Goal: Task Accomplishment & Management: Manage account settings

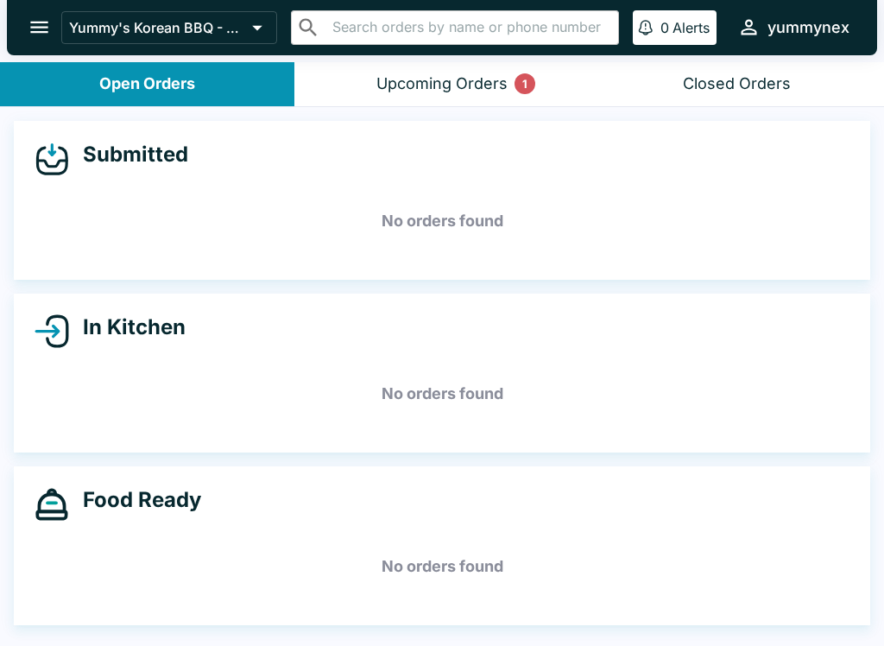
click at [423, 101] on button "Upcoming Orders 1" at bounding box center [441, 84] width 294 height 44
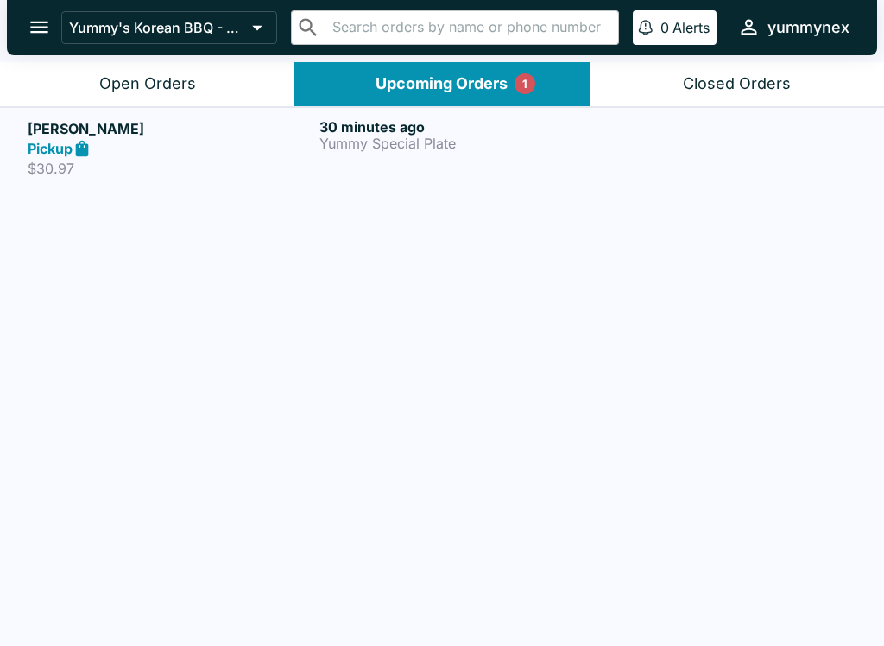
click at [171, 125] on h5 "[PERSON_NAME]" at bounding box center [170, 128] width 285 height 21
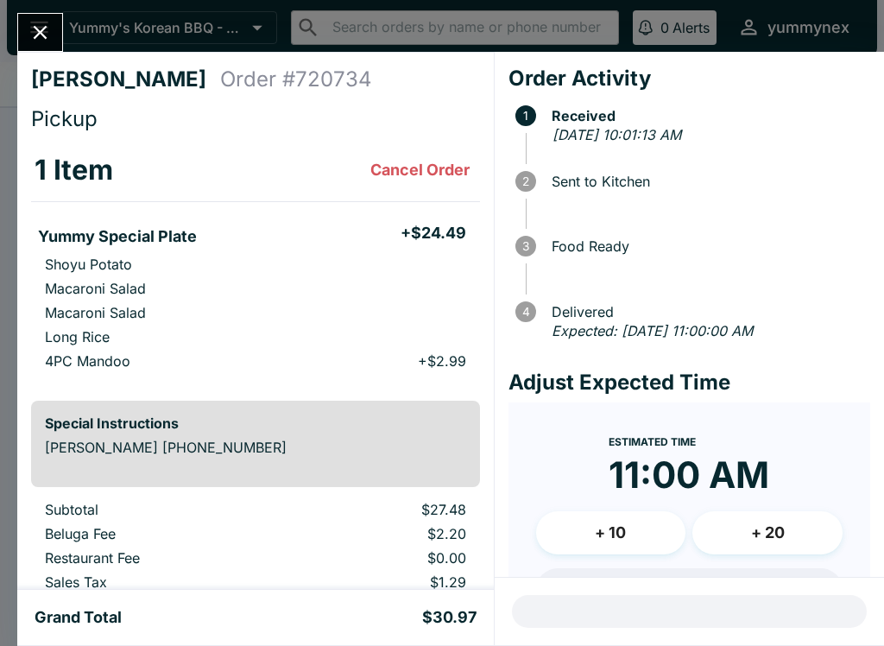
click at [44, 31] on icon "Close" at bounding box center [39, 32] width 23 height 23
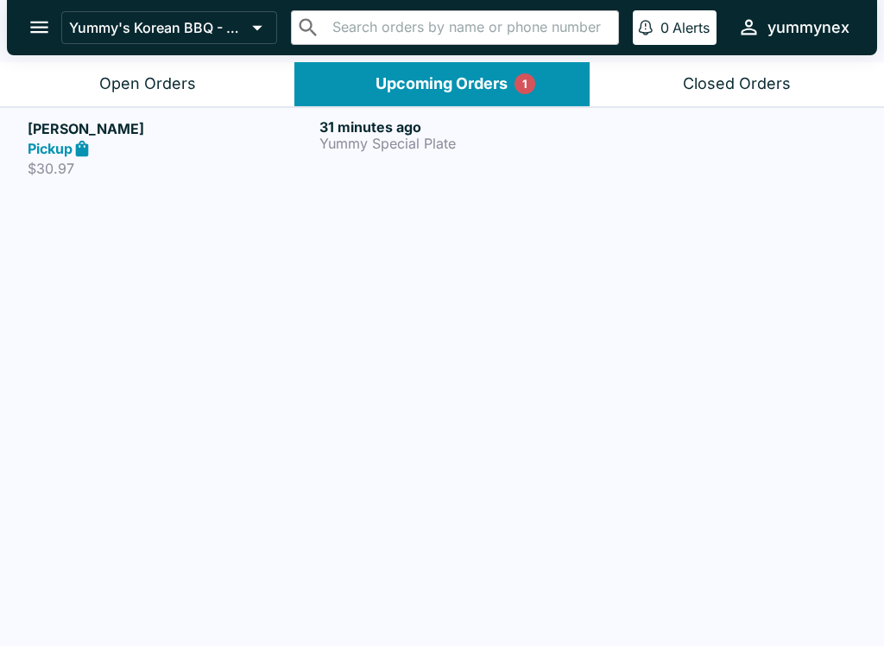
click at [46, 25] on icon "open drawer" at bounding box center [39, 27] width 23 height 23
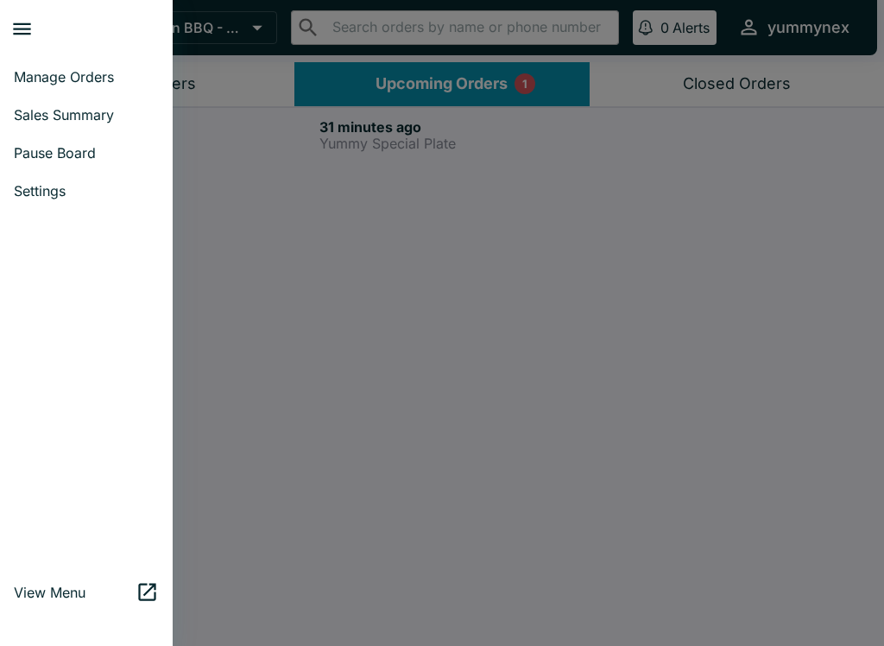
click at [60, 83] on span "Manage Orders" at bounding box center [86, 76] width 145 height 17
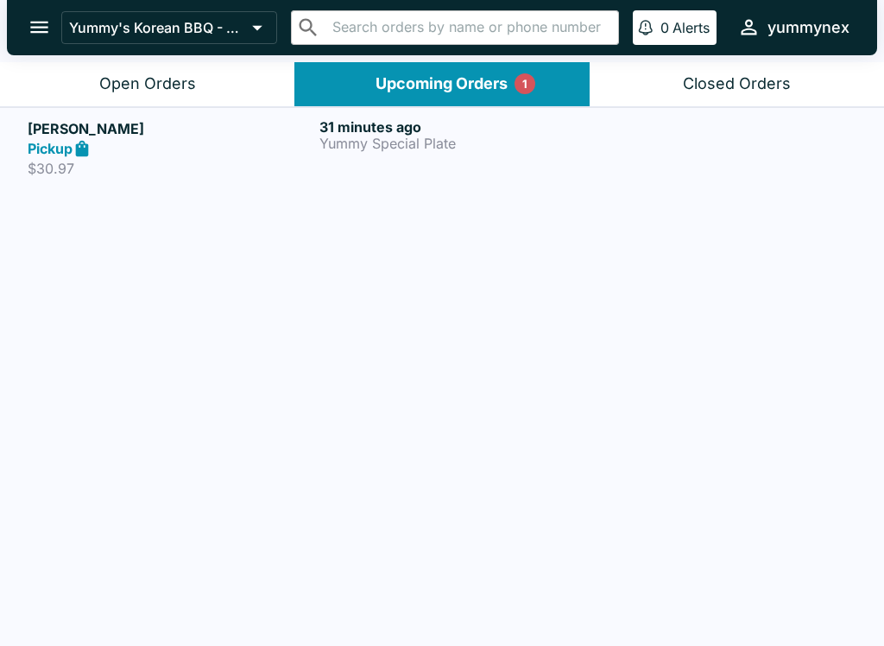
click at [690, 78] on div "Closed Orders" at bounding box center [737, 84] width 108 height 20
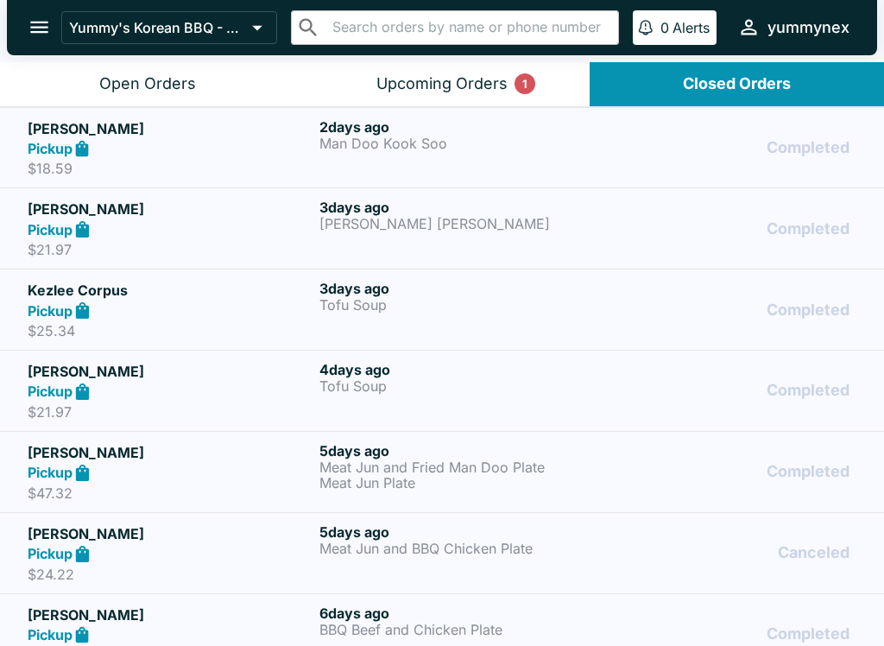
click at [695, 79] on div "Closed Orders" at bounding box center [737, 84] width 108 height 20
click at [674, 79] on button "Closed Orders" at bounding box center [737, 84] width 294 height 44
click at [421, 71] on button "Upcoming Orders 1" at bounding box center [441, 84] width 294 height 44
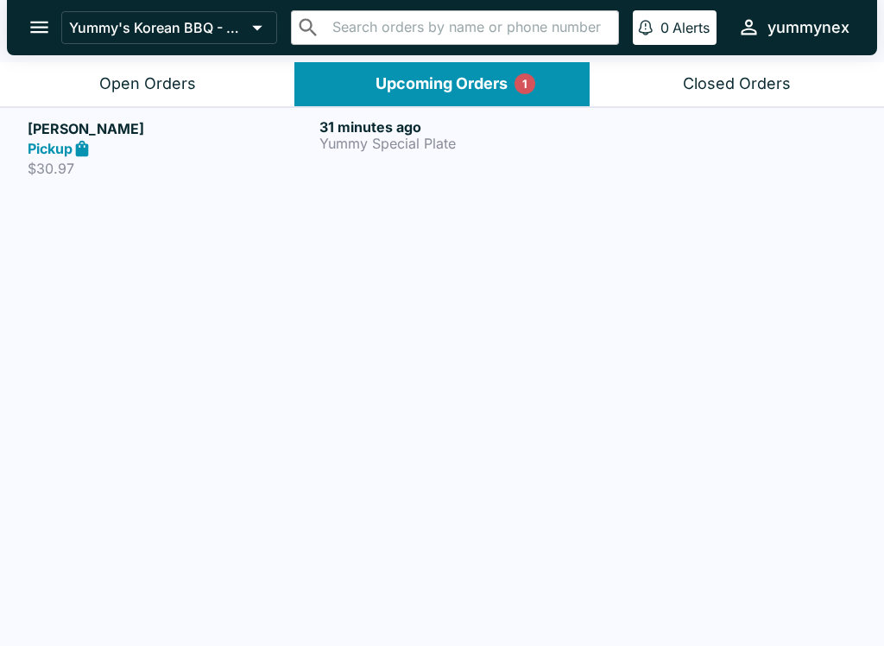
click at [160, 80] on div "Open Orders" at bounding box center [147, 84] width 97 height 20
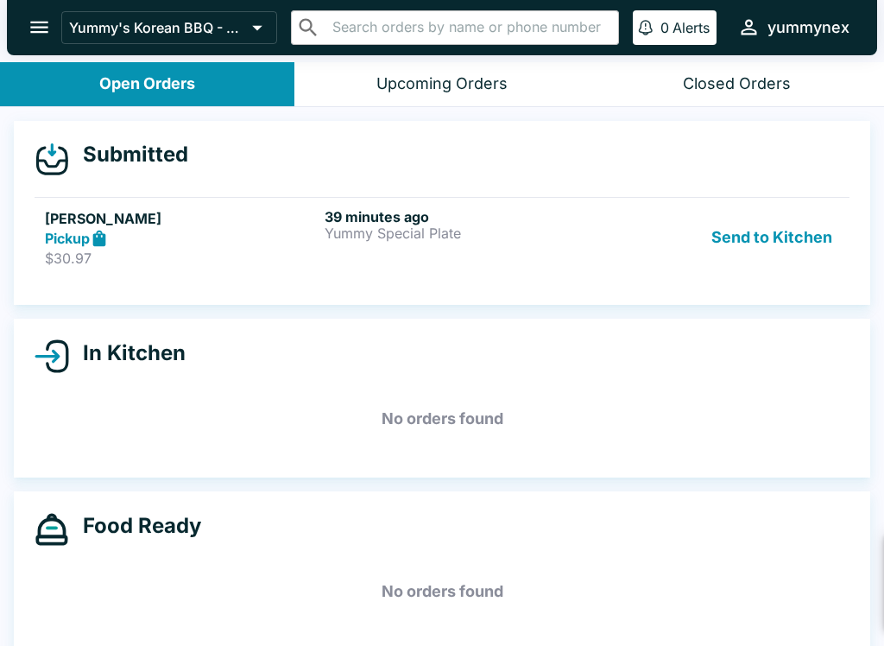
click at [825, 602] on div "New Order: Keenan Keohohou Pickup / 1 items Click here to review order 39 minut…" at bounding box center [674, 580] width 383 height 97
click at [754, 241] on button "Send to Kitchen" at bounding box center [771, 238] width 135 height 60
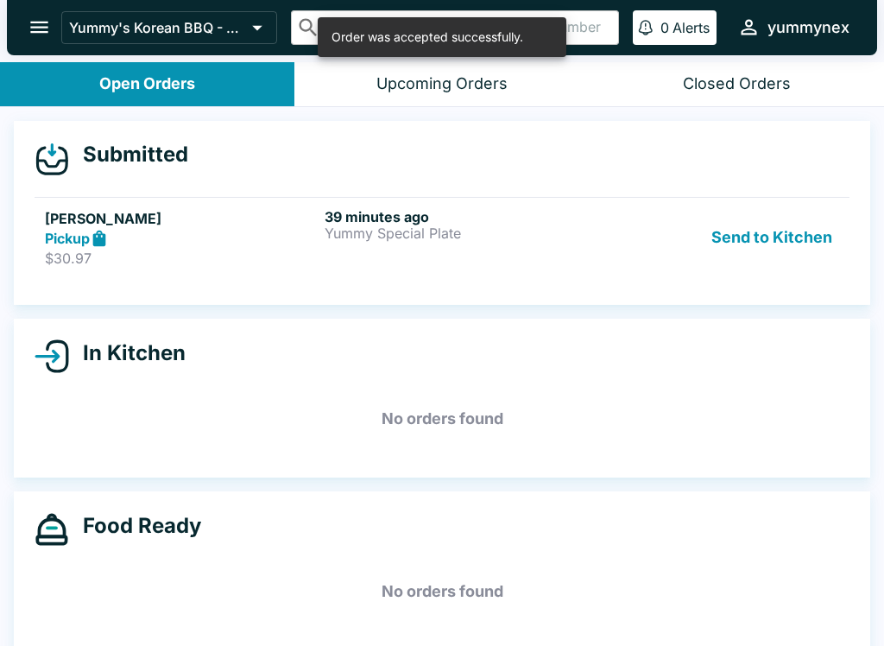
click at [741, 235] on button "Send to Kitchen" at bounding box center [771, 238] width 135 height 60
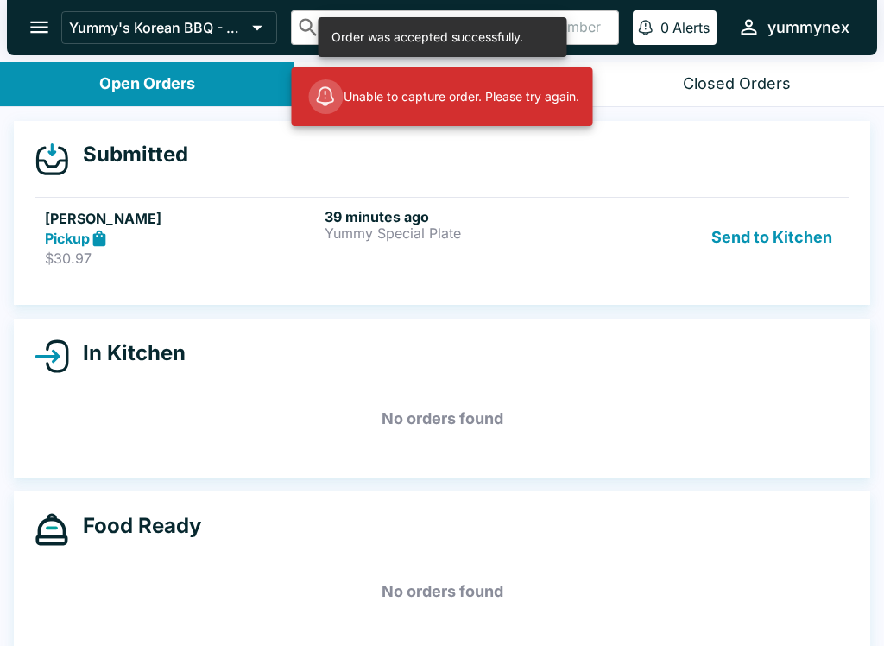
click at [725, 240] on button "Send to Kitchen" at bounding box center [771, 238] width 135 height 60
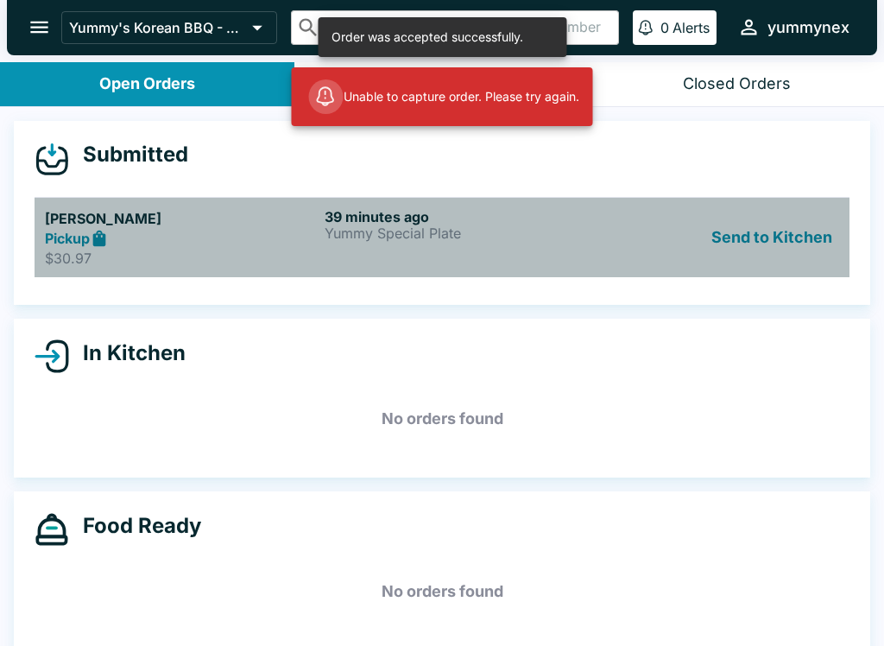
click at [97, 239] on icon at bounding box center [99, 238] width 13 height 16
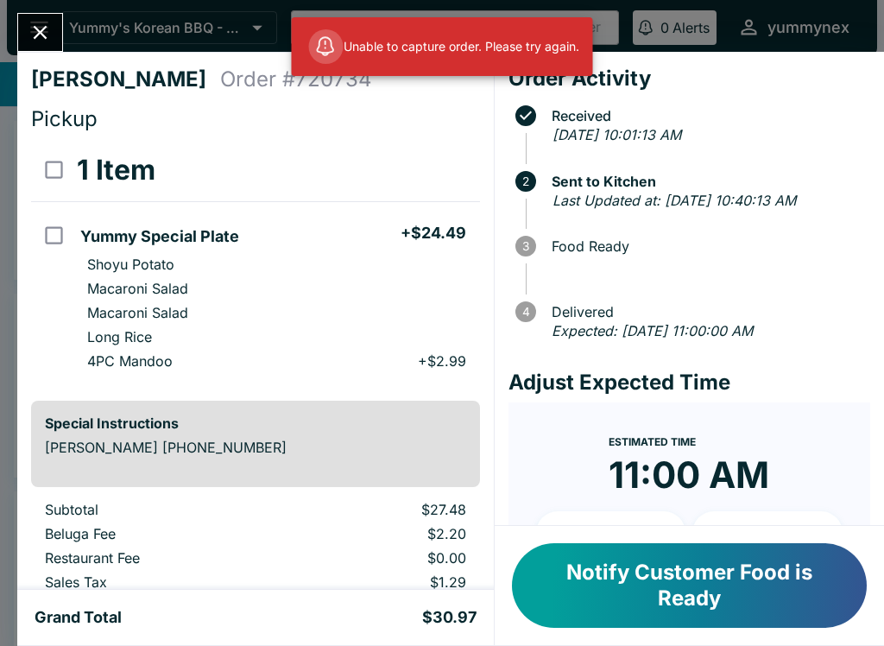
click at [652, 617] on button "Notify Customer Food is Ready" at bounding box center [689, 585] width 355 height 85
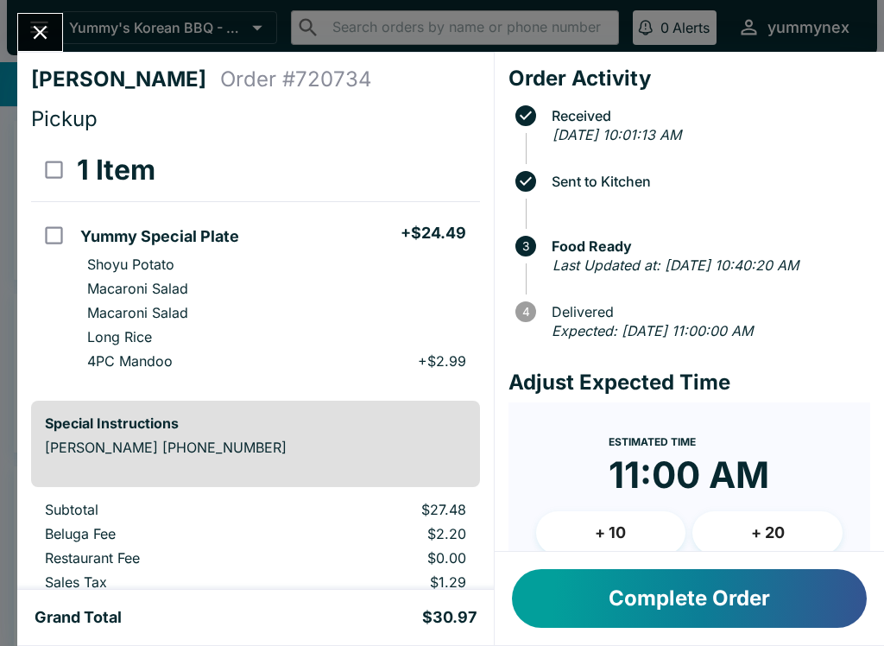
click at [749, 608] on button "Complete Order" at bounding box center [689, 598] width 355 height 59
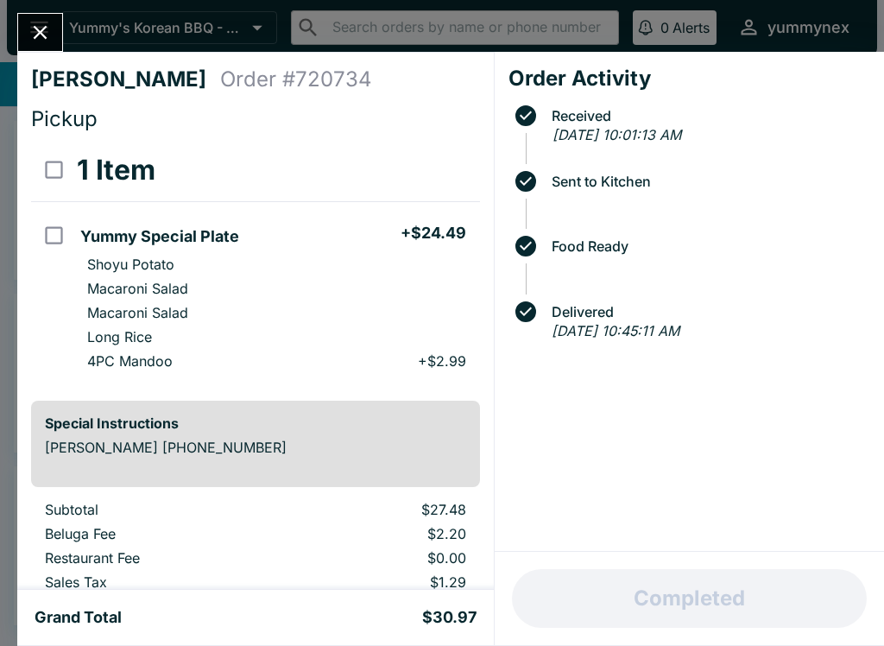
click at [43, 22] on icon "Close" at bounding box center [39, 32] width 23 height 23
